Goal: Task Accomplishment & Management: Use online tool/utility

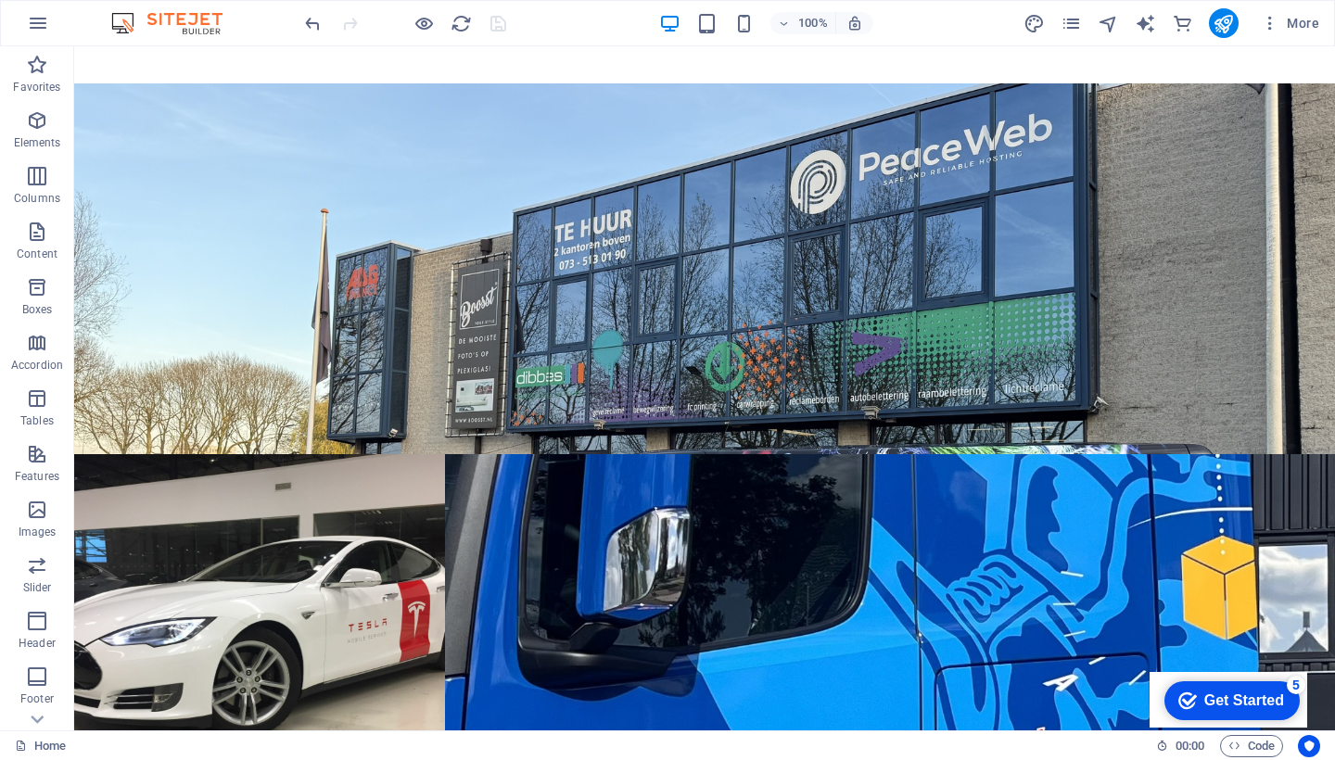
scroll to position [2757, 0]
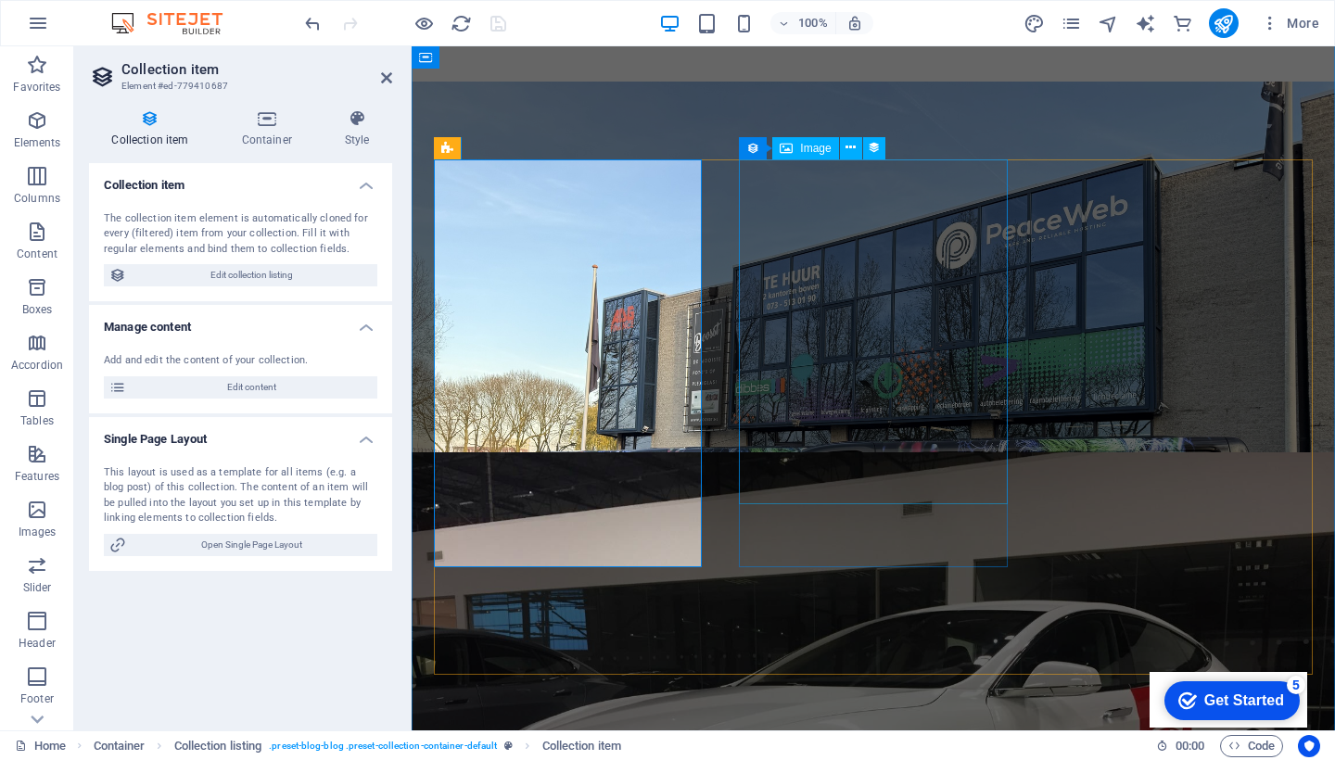
select select "style-small-image"
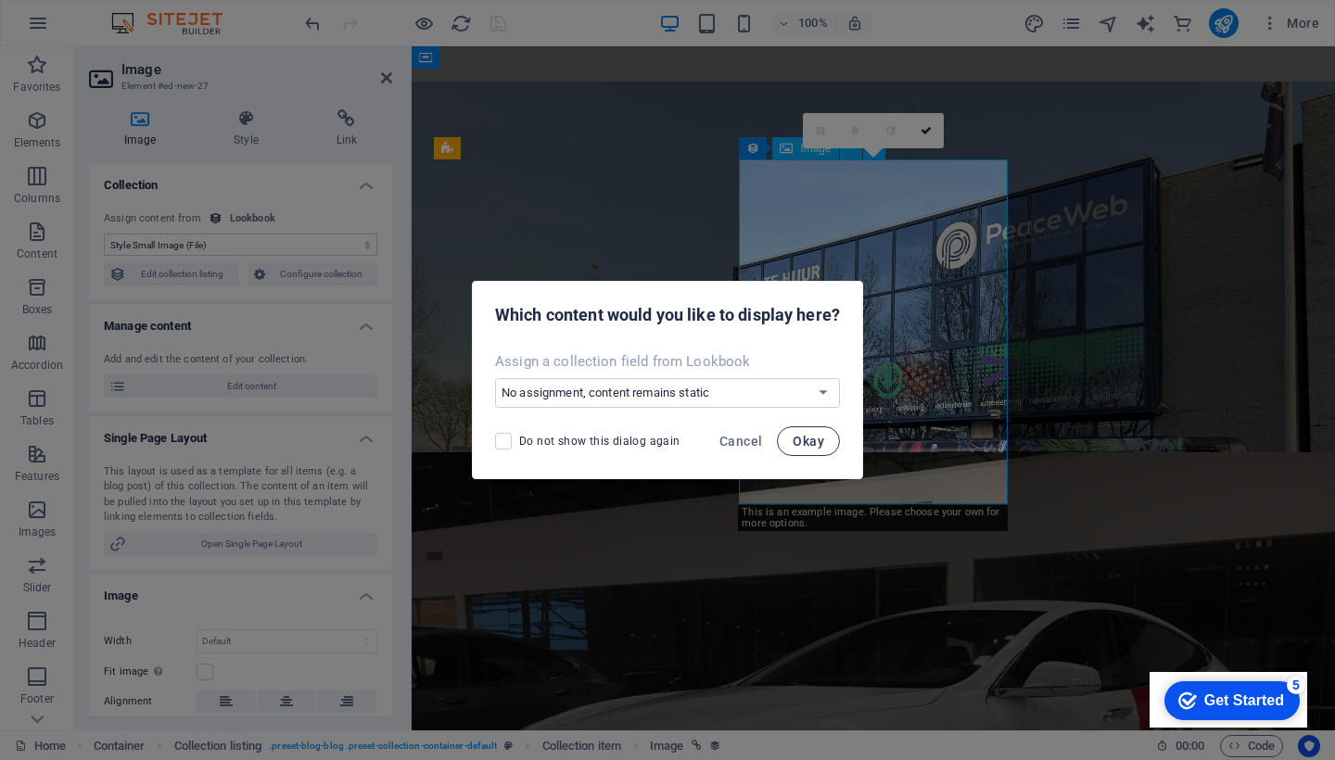
click at [820, 442] on span "Okay" at bounding box center [809, 441] width 32 height 15
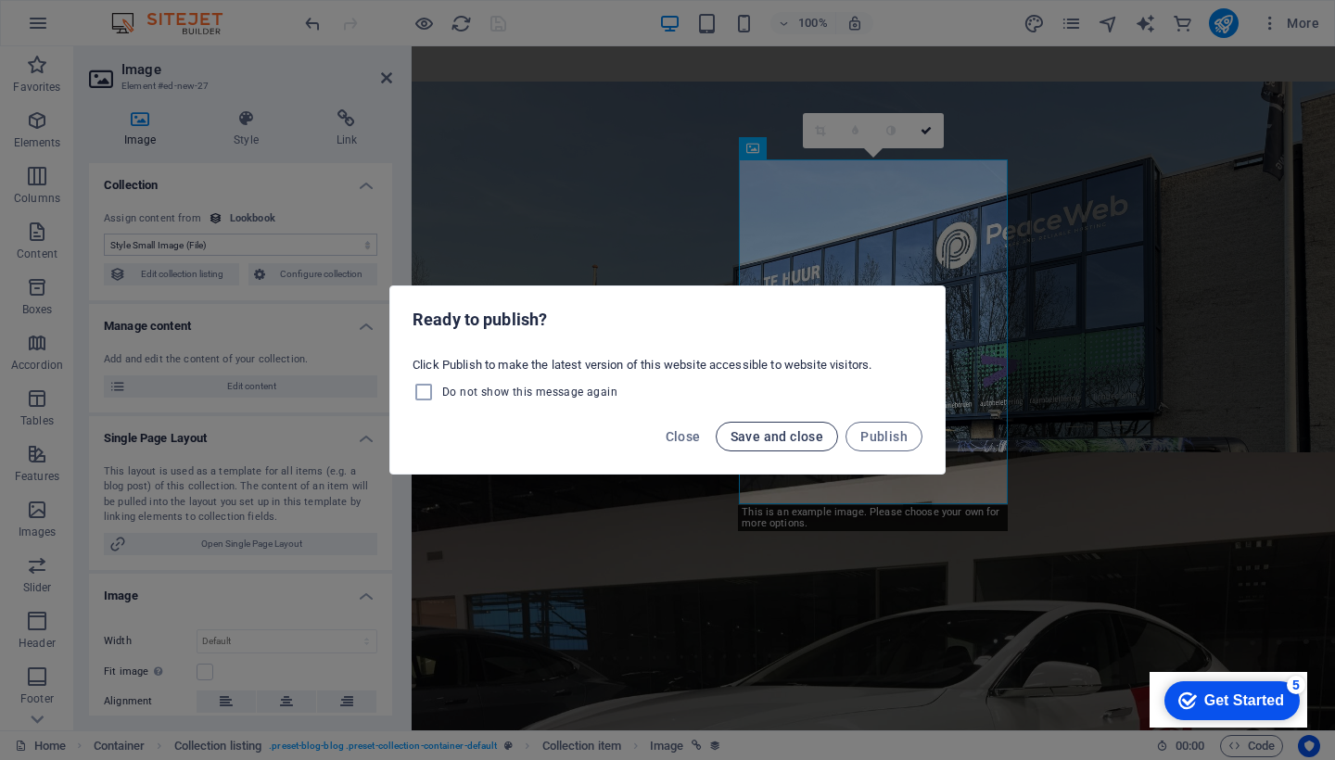
click at [795, 437] on span "Save and close" at bounding box center [778, 436] width 94 height 15
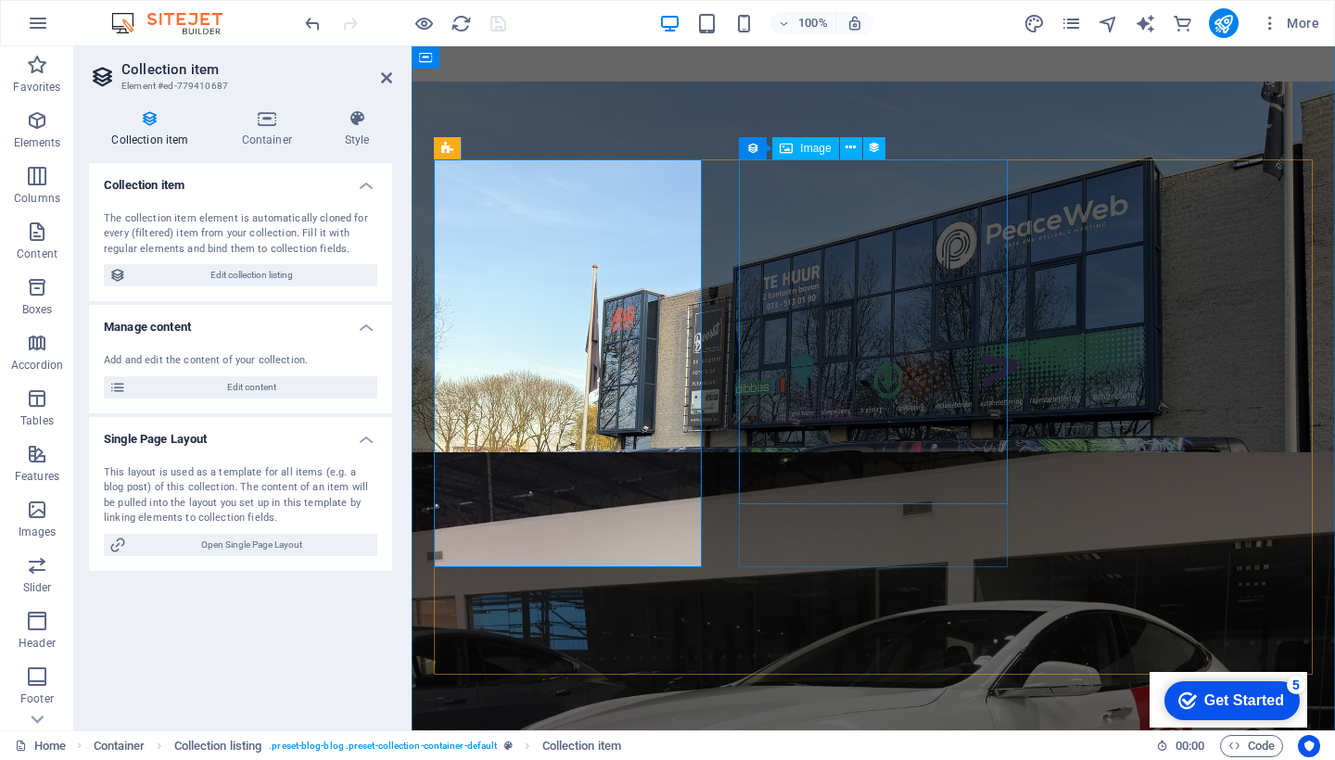
select select "style-small-image"
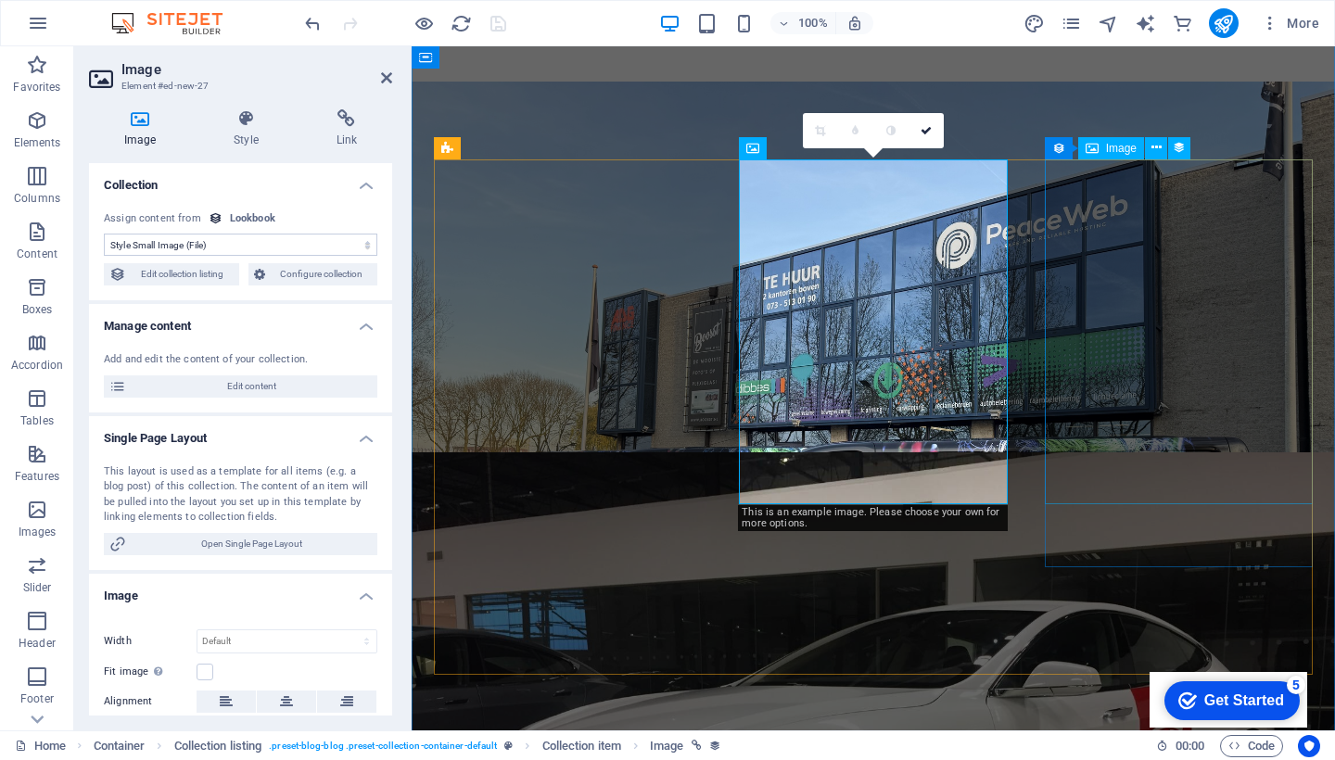
select select "style-small-image"
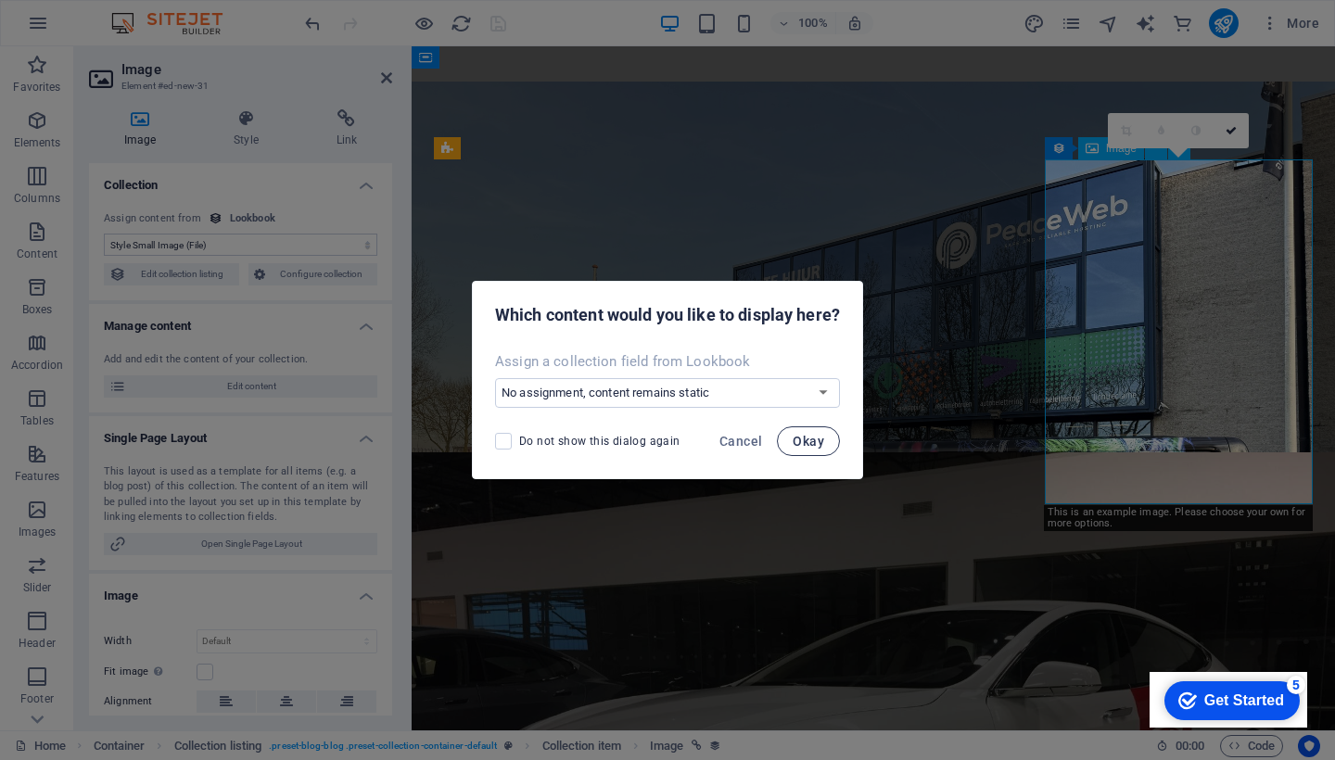
click at [807, 442] on span "Okay" at bounding box center [809, 441] width 32 height 15
